Goal: Task Accomplishment & Management: Manage account settings

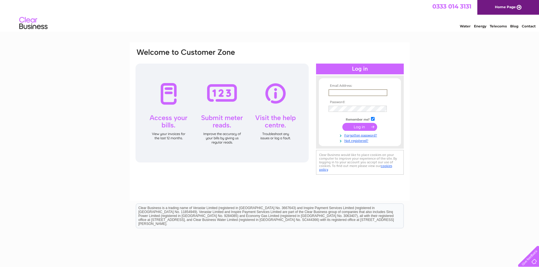
click at [351, 91] on input "text" at bounding box center [358, 92] width 59 height 7
type input "jugno30@hotmail.com"
click at [376, 129] on input "submit" at bounding box center [359, 127] width 35 height 8
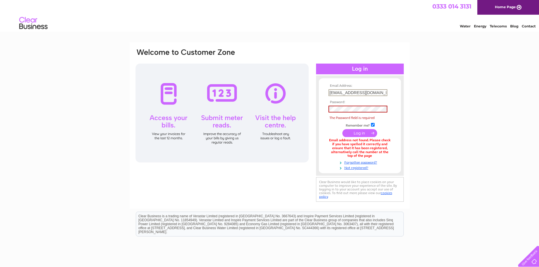
drag, startPoint x: 372, startPoint y: 91, endPoint x: 296, endPoint y: 93, distance: 75.6
click at [293, 94] on div "Email Address: jugno30@hotmail.com Password: The Password field is required" at bounding box center [269, 125] width 269 height 155
type input "ozma_tahir@yahoo.co.uk"
click at [348, 112] on td at bounding box center [360, 109] width 66 height 10
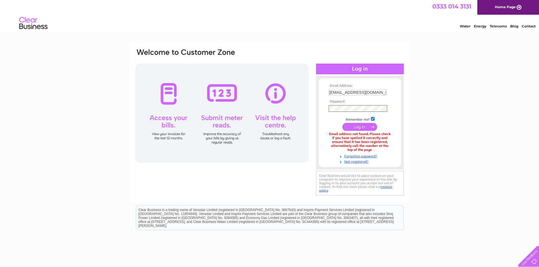
click at [342, 123] on input "submit" at bounding box center [359, 127] width 35 height 8
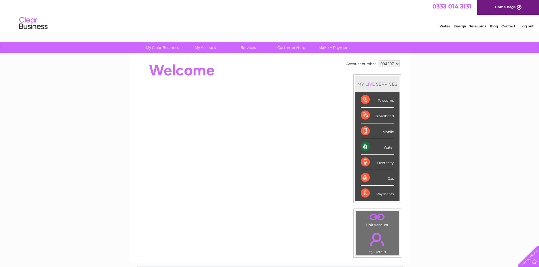
click at [469, 169] on div "My Clear Business Login Details My Details My Preferences Link Account My Accou…" at bounding box center [269, 201] width 539 height 318
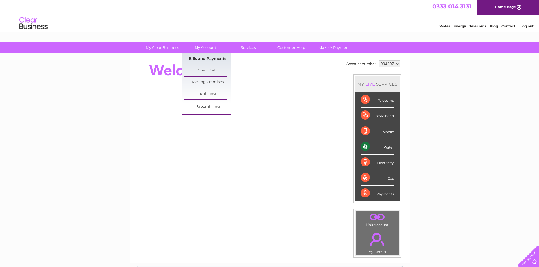
click at [216, 58] on link "Bills and Payments" at bounding box center [207, 58] width 47 height 11
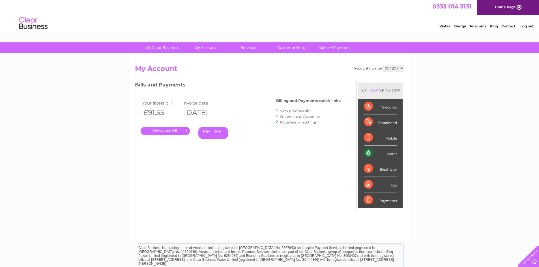
click at [302, 110] on link "View previous bills" at bounding box center [295, 111] width 31 height 4
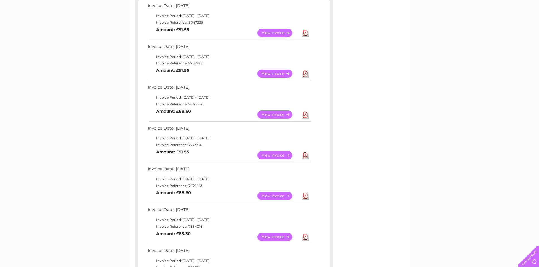
scroll to position [113, 0]
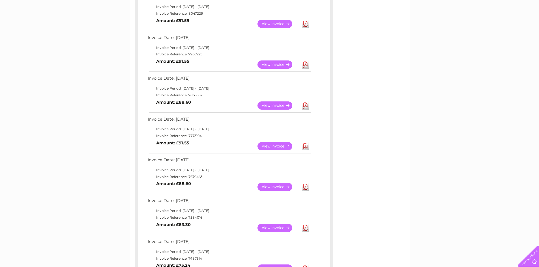
click at [287, 144] on link "View" at bounding box center [279, 146] width 42 height 8
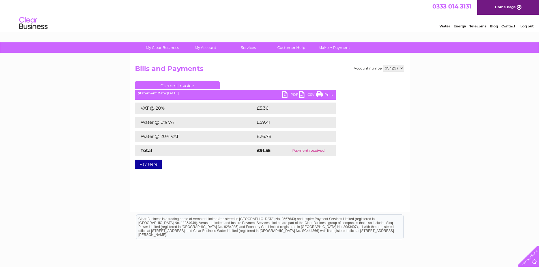
click at [329, 95] on link "Print" at bounding box center [324, 95] width 17 height 8
click at [288, 92] on link "PDF" at bounding box center [290, 95] width 17 height 8
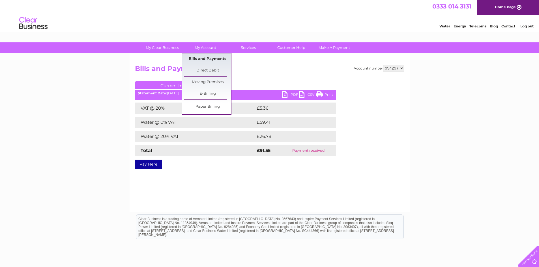
click at [210, 58] on link "Bills and Payments" at bounding box center [207, 58] width 47 height 11
click at [207, 44] on link "My Account" at bounding box center [205, 47] width 47 height 10
click at [211, 58] on link "Bills and Payments" at bounding box center [207, 58] width 47 height 11
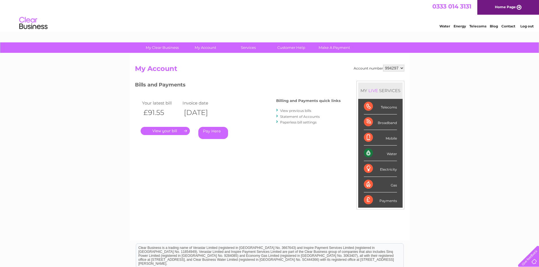
click at [303, 109] on link "View previous bills" at bounding box center [295, 111] width 31 height 4
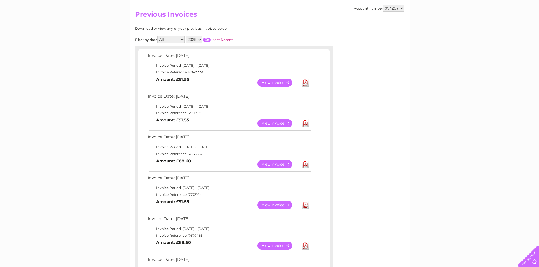
scroll to position [57, 0]
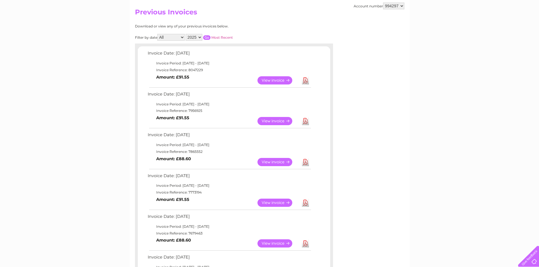
click at [307, 160] on link "Download" at bounding box center [305, 162] width 7 height 8
click at [306, 162] on link "Download" at bounding box center [305, 162] width 7 height 8
click at [282, 161] on link "View" at bounding box center [279, 162] width 42 height 8
click at [271, 163] on link "View" at bounding box center [279, 162] width 42 height 8
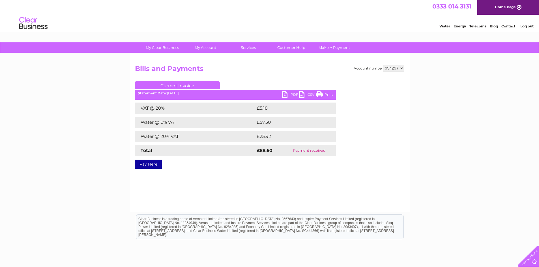
click at [322, 185] on div "Account number 994297 Bills and Payments Current Invoice PDF CSV Print VAT @ 20%" at bounding box center [270, 132] width 280 height 158
click at [295, 95] on link "PDF" at bounding box center [290, 95] width 17 height 8
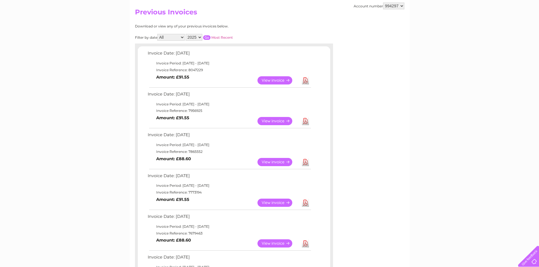
click at [306, 118] on link "Download" at bounding box center [305, 121] width 7 height 8
click at [305, 121] on link "Download" at bounding box center [305, 121] width 7 height 8
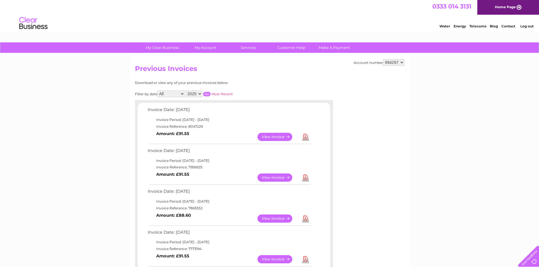
click at [527, 25] on link "Log out" at bounding box center [526, 26] width 13 height 4
